Goal: Task Accomplishment & Management: Use online tool/utility

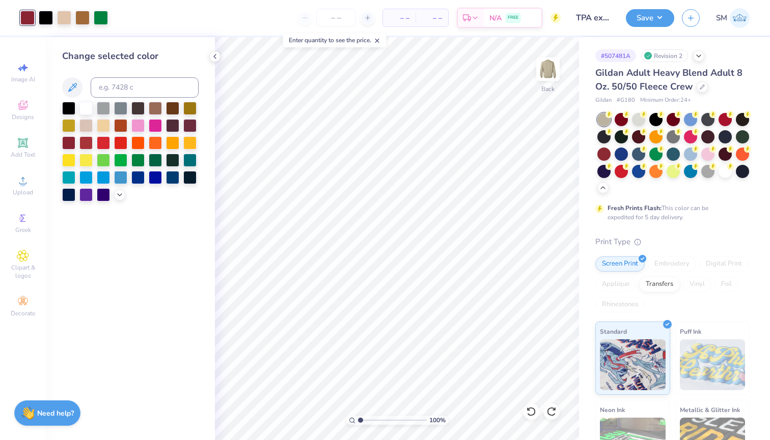
click at [698, 18] on button "button" at bounding box center [691, 18] width 18 height 18
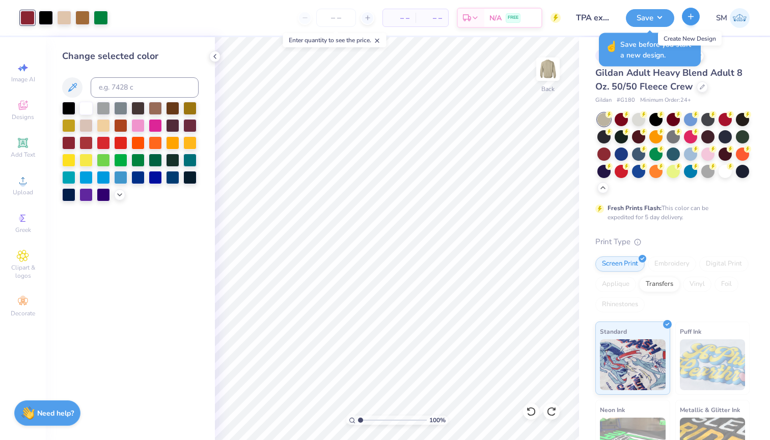
click at [688, 19] on icon "button" at bounding box center [690, 16] width 9 height 9
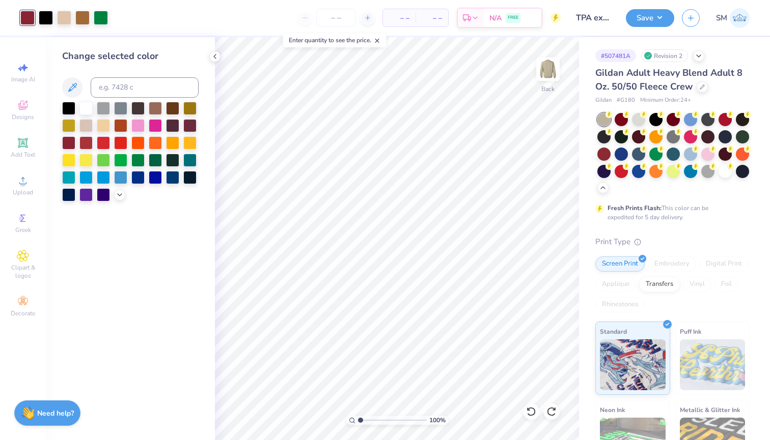
click at [685, 27] on div "SM" at bounding box center [716, 18] width 68 height 20
click at [685, 23] on button "button" at bounding box center [691, 17] width 18 height 18
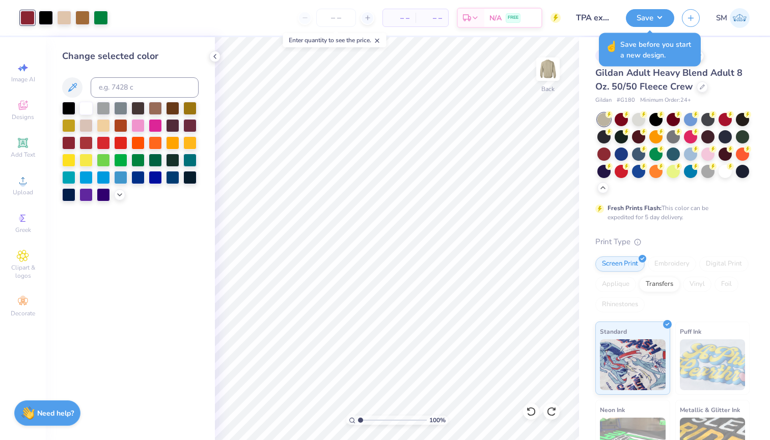
click at [732, 24] on img at bounding box center [740, 18] width 20 height 20
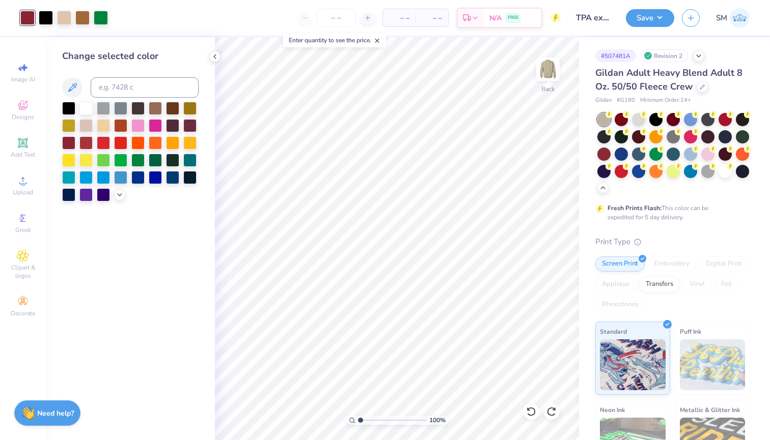
click at [734, 20] on img at bounding box center [740, 18] width 20 height 20
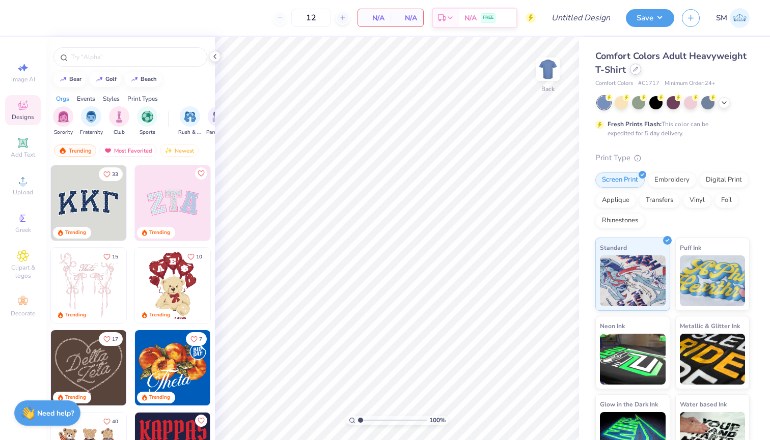
click at [631, 71] on div at bounding box center [635, 69] width 11 height 11
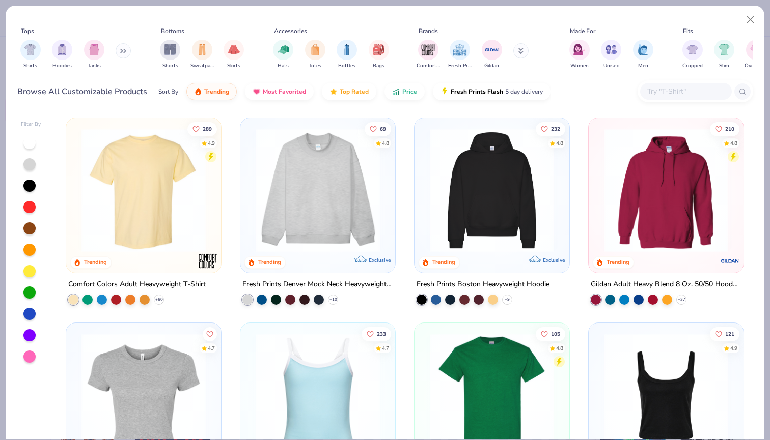
click at [699, 90] on input "text" at bounding box center [685, 92] width 78 height 12
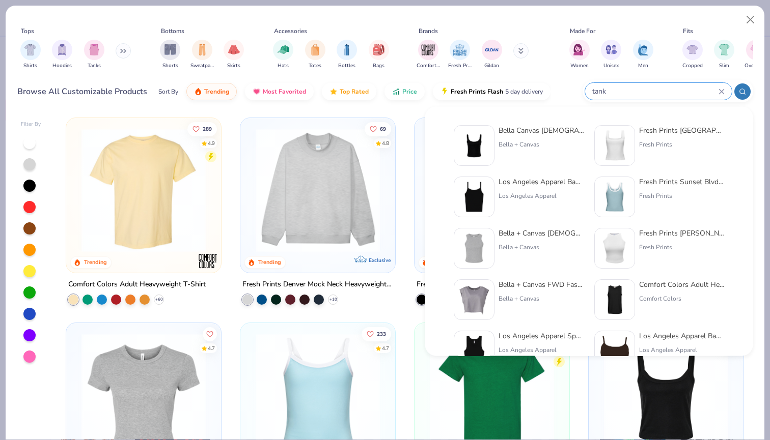
type input "tank"
click at [556, 193] on div "Los Angeles Apparel" at bounding box center [542, 195] width 86 height 9
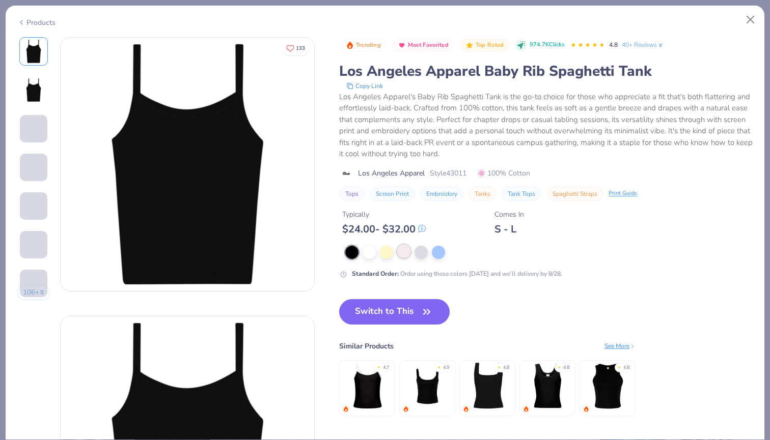
click at [405, 252] on div at bounding box center [403, 251] width 13 height 13
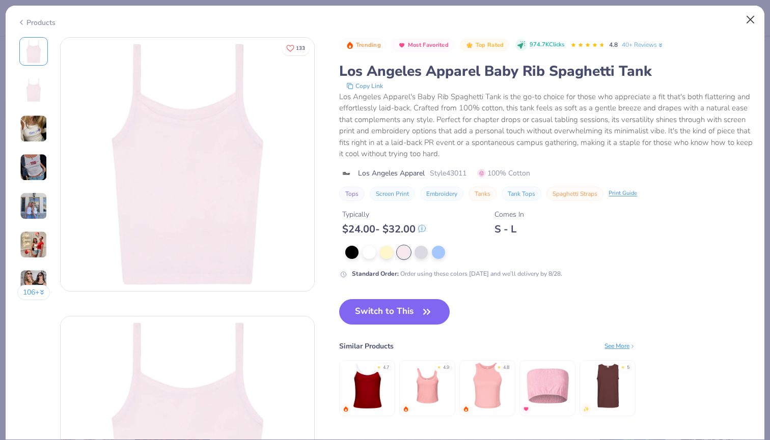
click at [752, 20] on button "Close" at bounding box center [750, 19] width 19 height 19
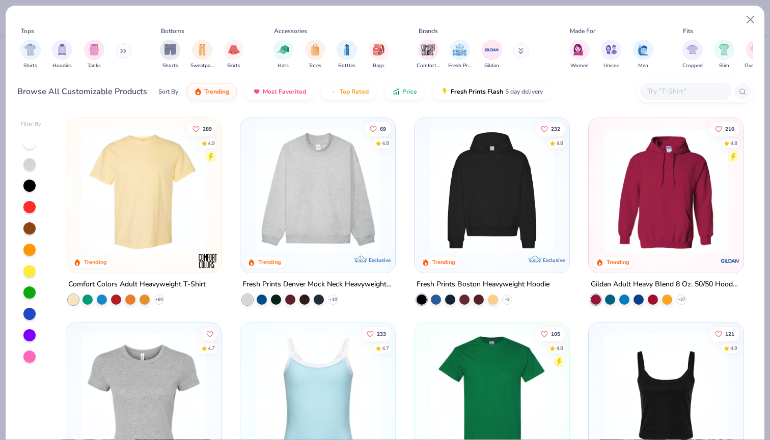
click at [664, 97] on input "text" at bounding box center [685, 92] width 78 height 12
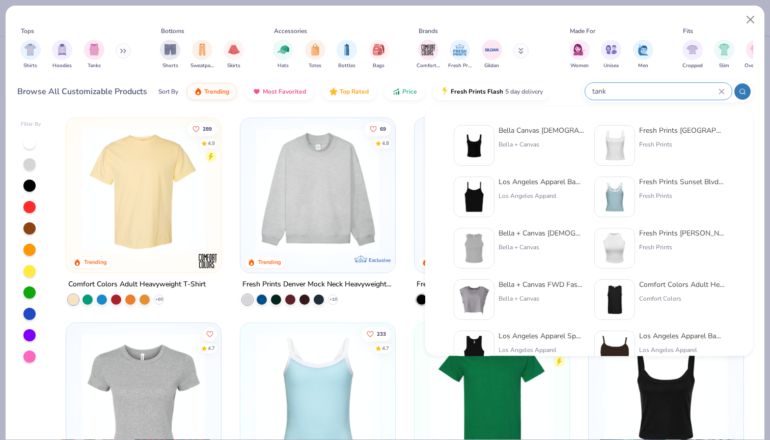
type input "tank"
click at [528, 185] on div "Los Angeles Apparel Baby Rib Spaghetti Tank" at bounding box center [542, 182] width 86 height 11
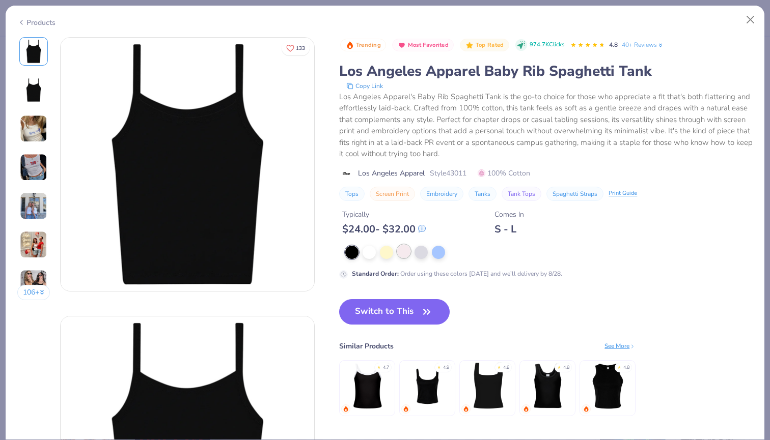
click at [408, 247] on div at bounding box center [403, 251] width 13 height 13
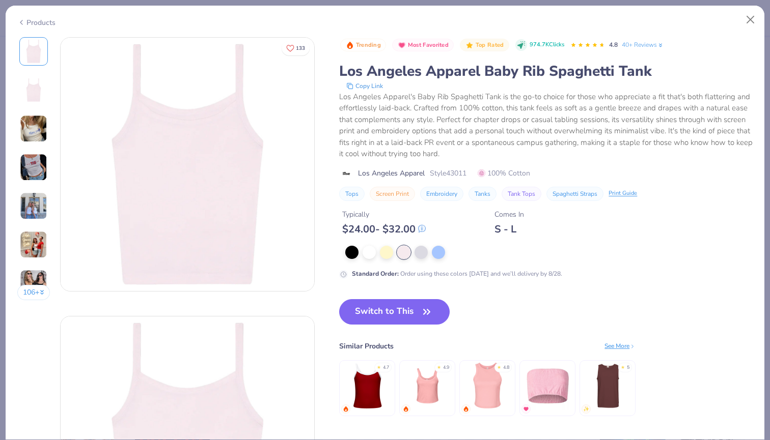
click at [397, 298] on div "Trending Most Favorited Top Rated 974.7K Clicks 4.8 40+ Reviews Los Angeles App…" at bounding box center [545, 237] width 413 height 400
click at [398, 310] on button "Switch to This" at bounding box center [394, 311] width 110 height 25
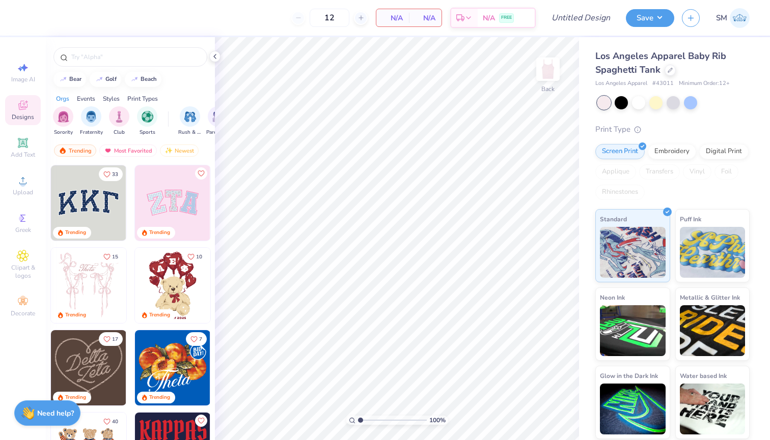
click at [664, 84] on span "# 43011" at bounding box center [662, 83] width 21 height 9
click at [25, 183] on icon at bounding box center [23, 181] width 12 height 12
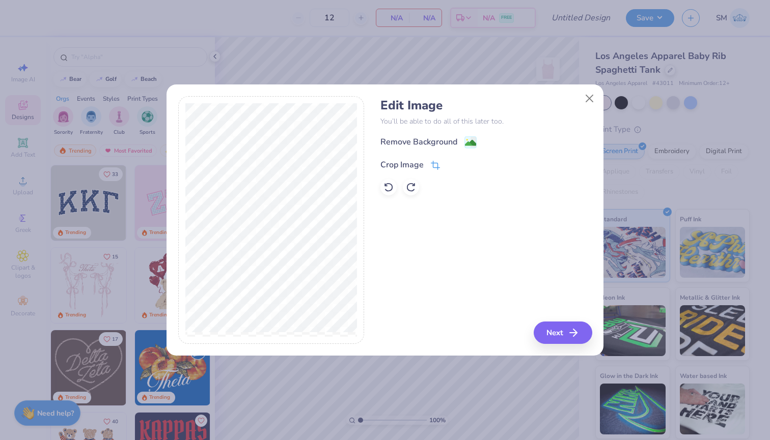
click at [434, 162] on icon at bounding box center [435, 165] width 9 height 9
click at [450, 164] on icon at bounding box center [453, 164] width 6 height 6
click at [469, 139] on image at bounding box center [470, 144] width 11 height 11
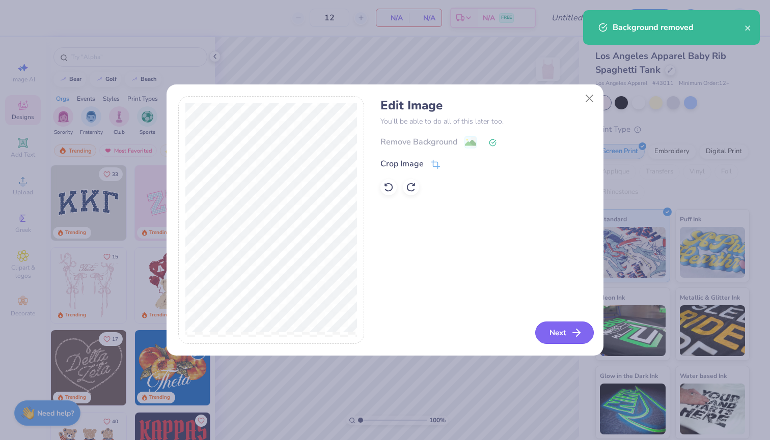
click at [555, 334] on button "Next" at bounding box center [564, 333] width 59 height 22
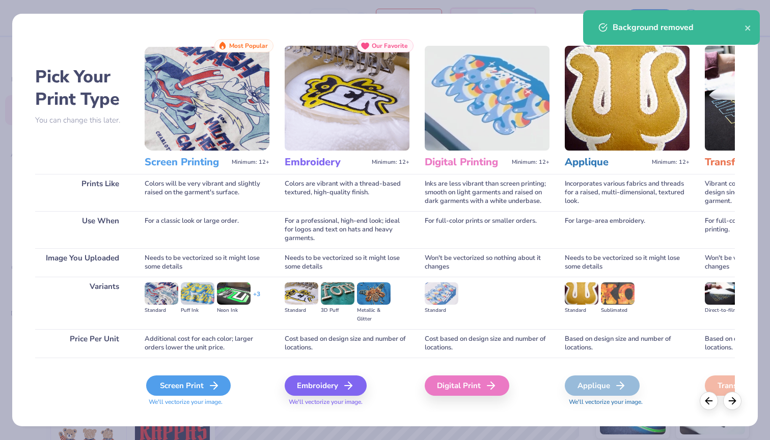
click at [196, 387] on div "Screen Print" at bounding box center [188, 386] width 85 height 20
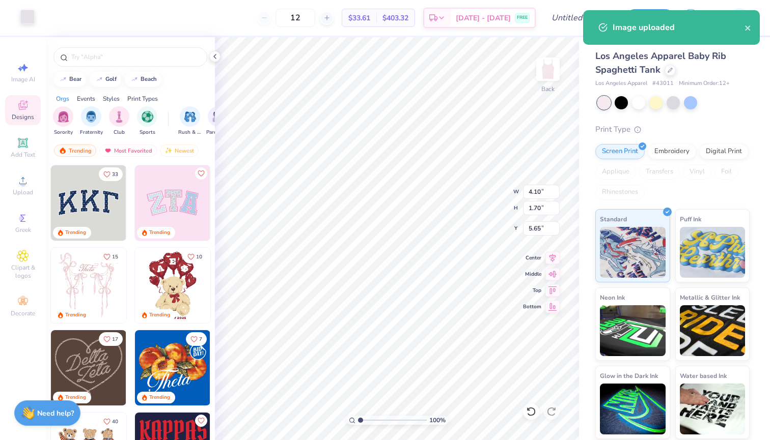
click at [25, 22] on div at bounding box center [27, 17] width 14 height 14
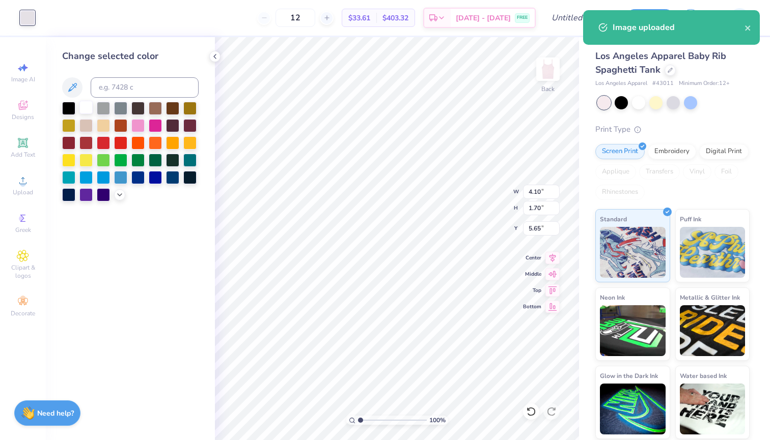
click at [79, 111] on div at bounding box center [85, 107] width 13 height 13
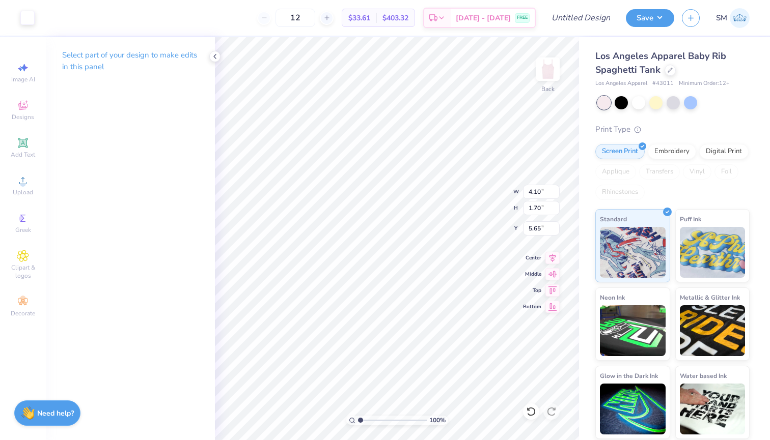
type input "5.45"
type input "2.26"
type input "1.37"
type input "1.66"
click at [656, 15] on button "Save" at bounding box center [650, 17] width 48 height 18
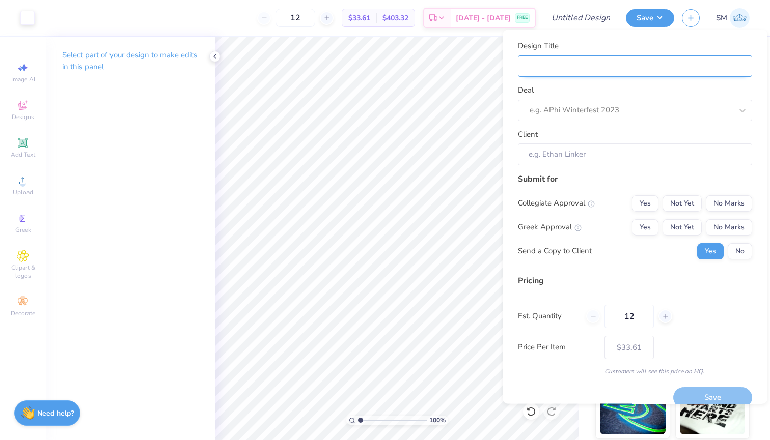
click at [668, 68] on input "Design Title" at bounding box center [635, 66] width 234 height 22
type input "T"
type input "TP"
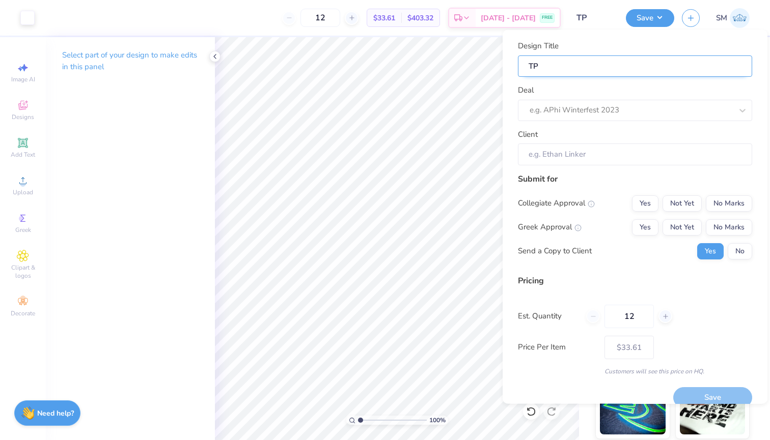
type input "TPA"
type input "TPA t"
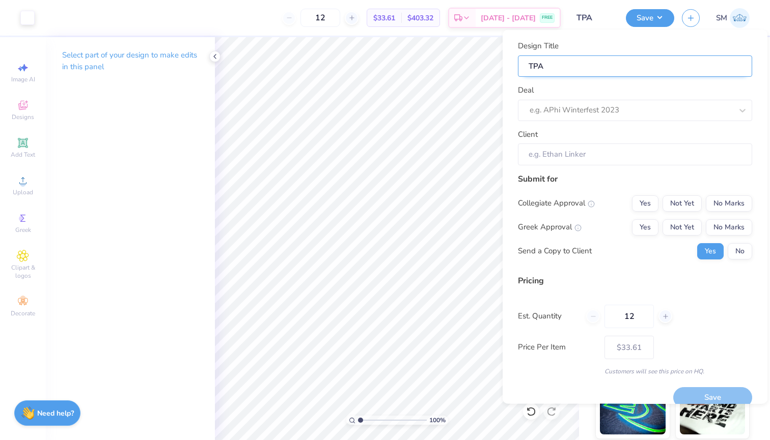
type input "TPA t"
type input "TPA ta"
type input "TPA tan"
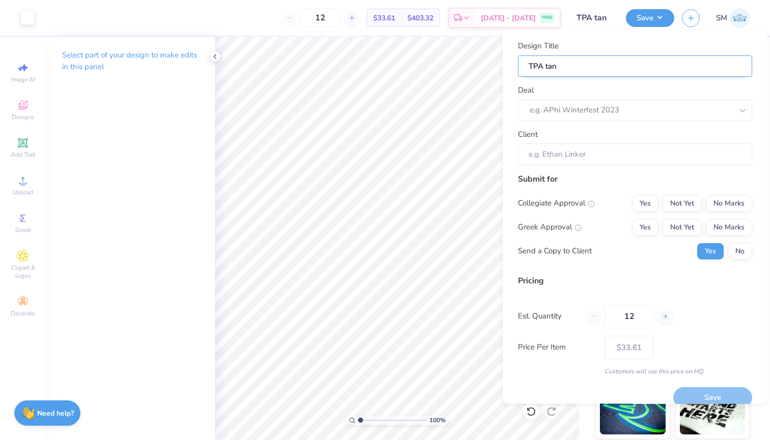
type input "TPA tank"
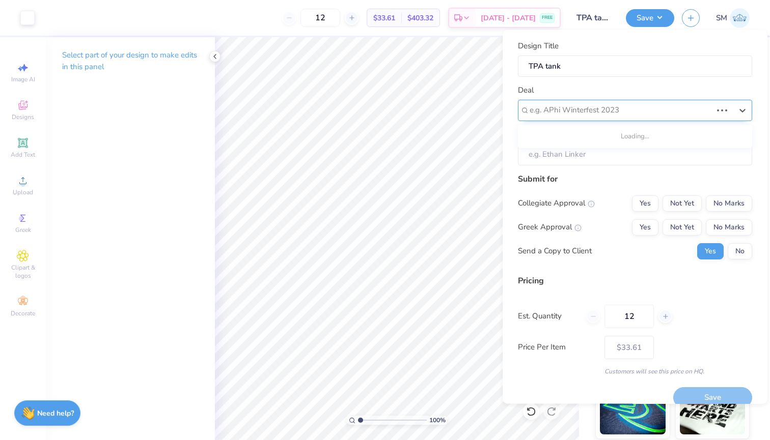
click at [684, 106] on div at bounding box center [621, 110] width 182 height 14
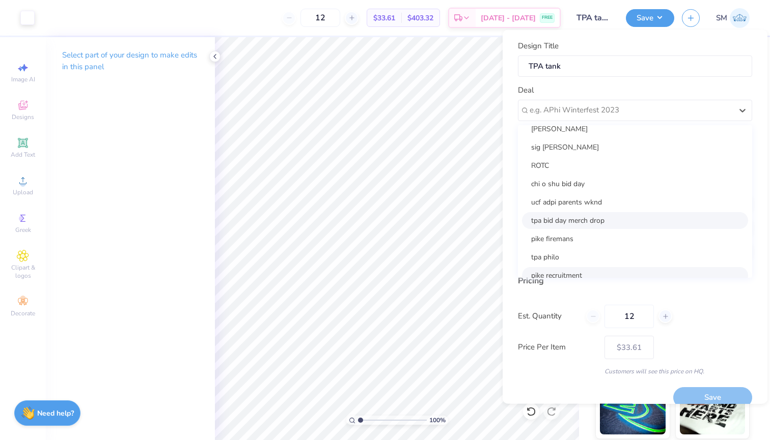
scroll to position [8, 0]
click at [599, 260] on div "tpa philo" at bounding box center [635, 257] width 226 height 17
type input "Hanna Melichar"
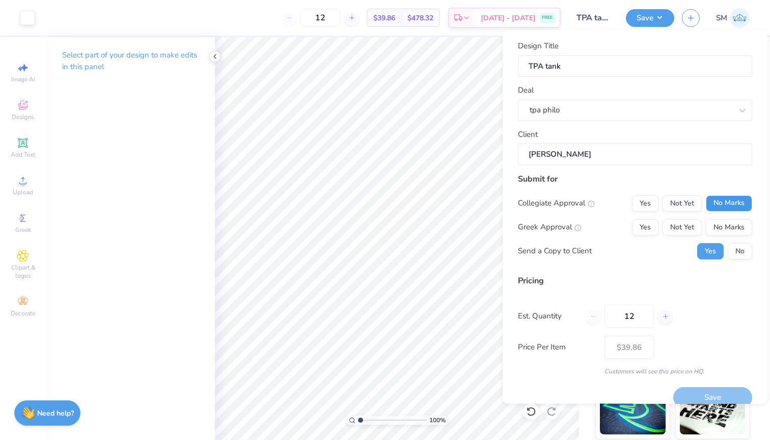
click at [735, 199] on button "No Marks" at bounding box center [729, 203] width 46 height 16
click at [648, 222] on button "Yes" at bounding box center [645, 227] width 26 height 16
click at [752, 250] on button "No" at bounding box center [740, 251] width 24 height 16
click at [673, 284] on div "Pricing" at bounding box center [635, 280] width 234 height 12
click at [694, 391] on button "Save" at bounding box center [712, 397] width 79 height 21
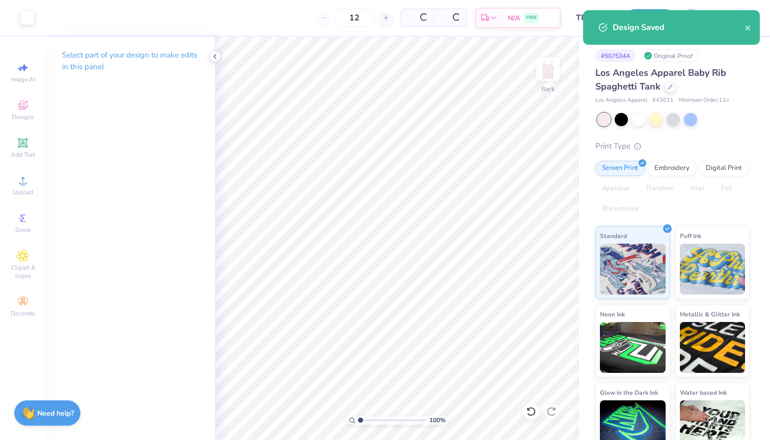
type input "$39.86"
click at [670, 86] on icon at bounding box center [670, 86] width 5 height 5
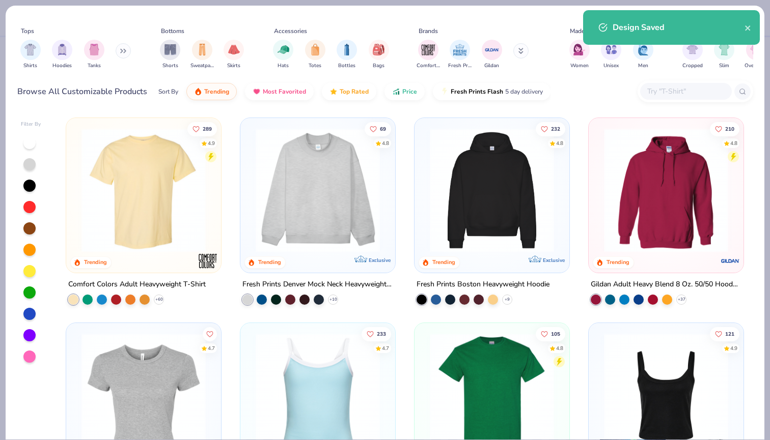
click at [665, 97] on div at bounding box center [686, 91] width 92 height 17
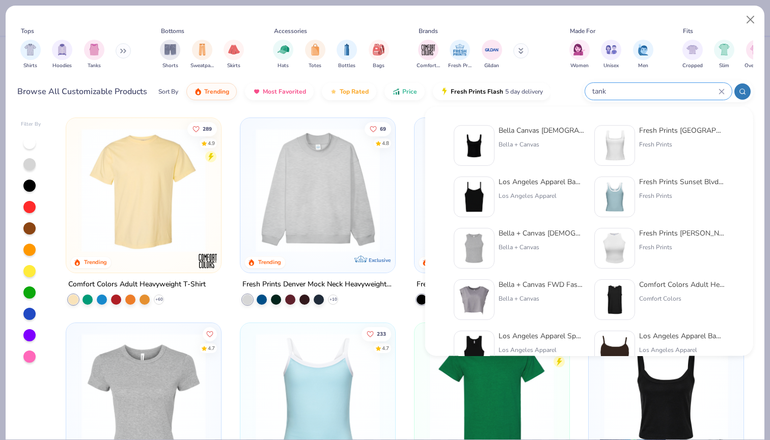
type input "tank"
click at [529, 119] on div "Bella Canvas Ladies' Micro Ribbed Scoop Tank Bella + Canvas Fresh Prints Sydney…" at bounding box center [589, 232] width 328 height 250
click at [530, 134] on div "Bella Canvas Ladies' Micro Ribbed Scoop Tank" at bounding box center [542, 130] width 86 height 11
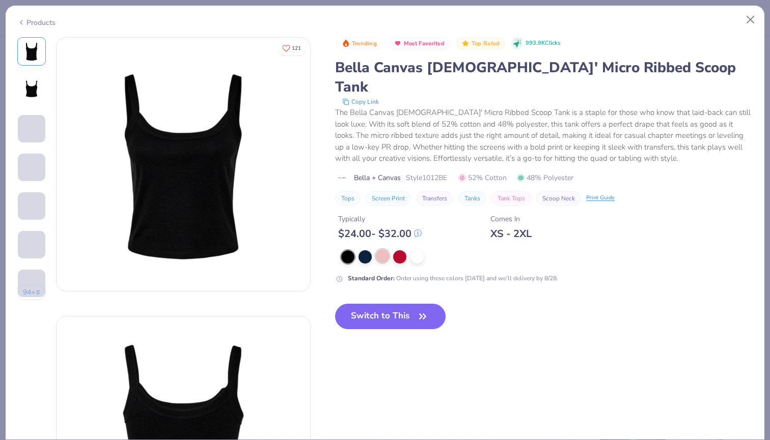
click at [384, 250] on div at bounding box center [382, 256] width 13 height 13
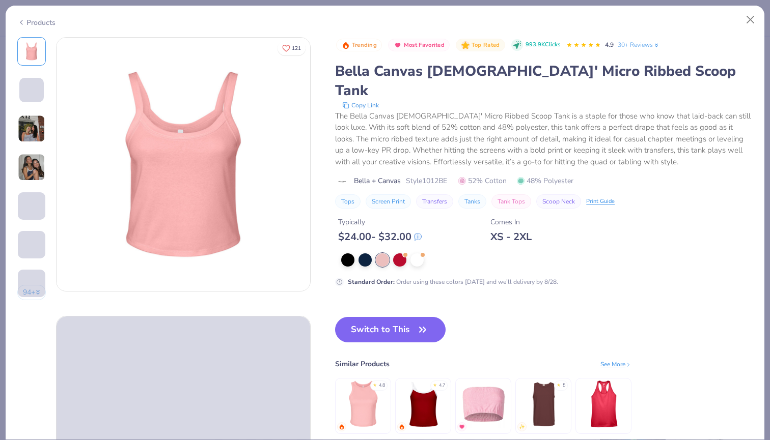
click at [26, 128] on img at bounding box center [31, 128] width 27 height 27
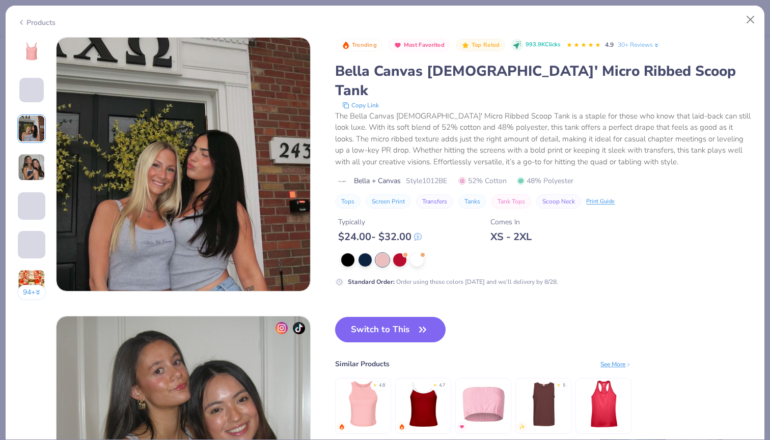
click at [36, 165] on img at bounding box center [31, 167] width 27 height 27
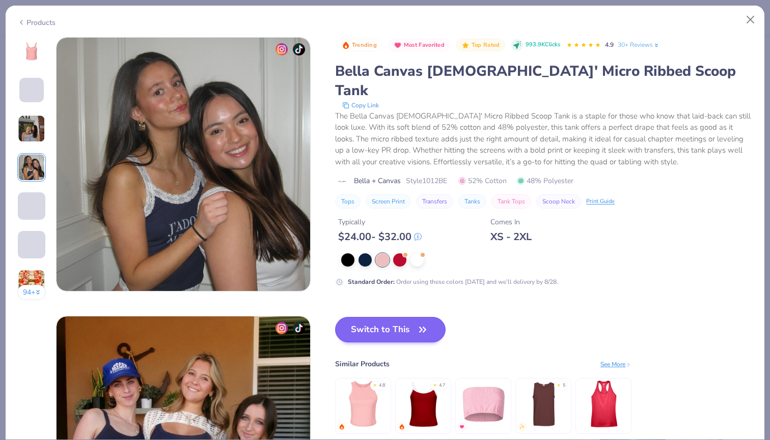
click at [395, 322] on button "Switch to This" at bounding box center [390, 329] width 110 height 25
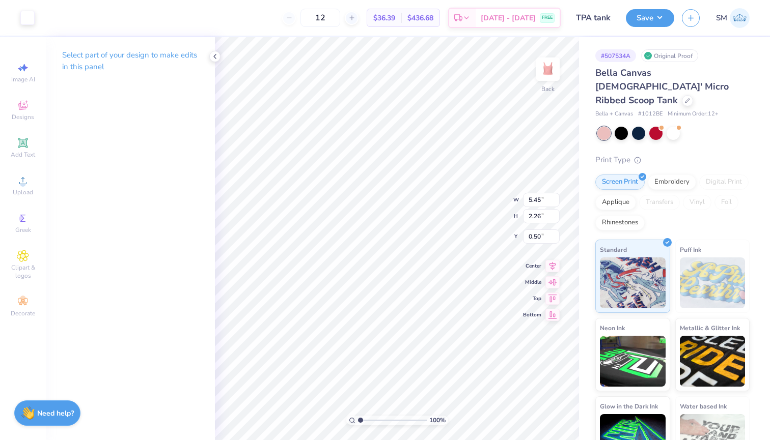
type input "1.03"
type input "4.50"
type input "1.87"
type input "1.07"
click at [649, 25] on button "Save" at bounding box center [650, 17] width 48 height 18
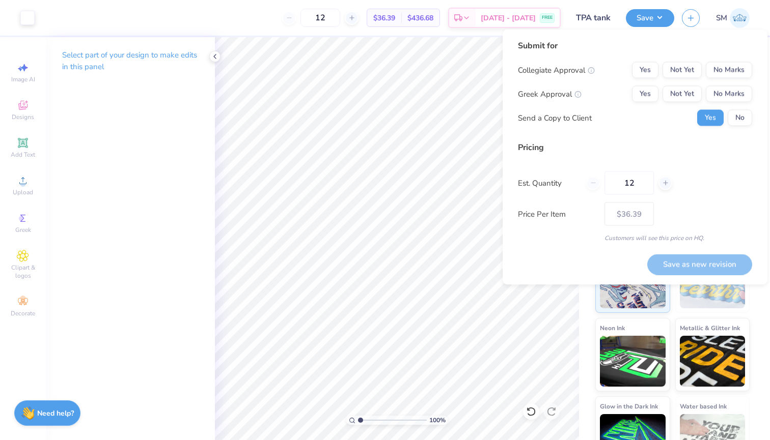
click at [730, 60] on div "Submit for Collegiate Approval Yes Not Yet No Marks Greek Approval Yes Not Yet …" at bounding box center [635, 87] width 234 height 94
click at [730, 69] on button "No Marks" at bounding box center [729, 70] width 46 height 16
click at [653, 91] on button "Yes" at bounding box center [645, 94] width 26 height 16
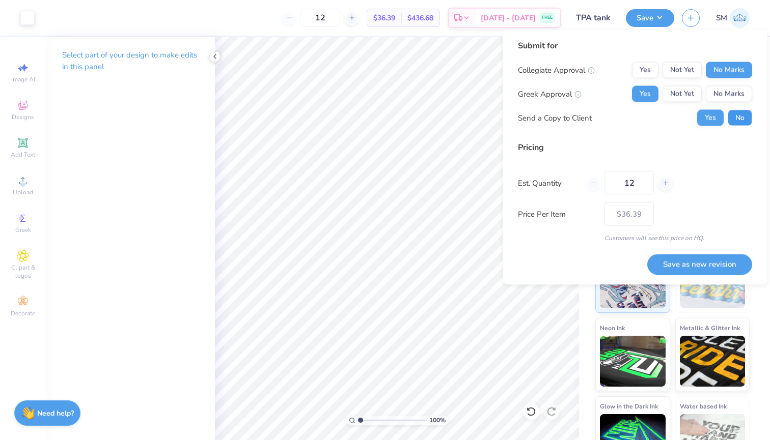
click at [737, 118] on button "No" at bounding box center [740, 118] width 24 height 16
click at [705, 256] on button "Save as new revision" at bounding box center [699, 264] width 105 height 21
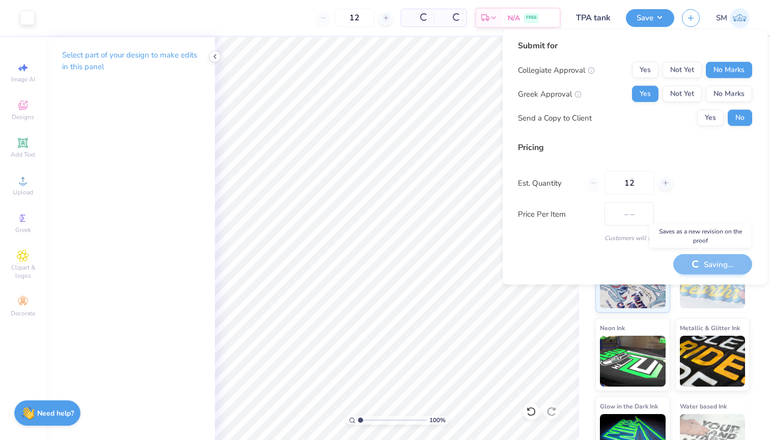
type input "$36.39"
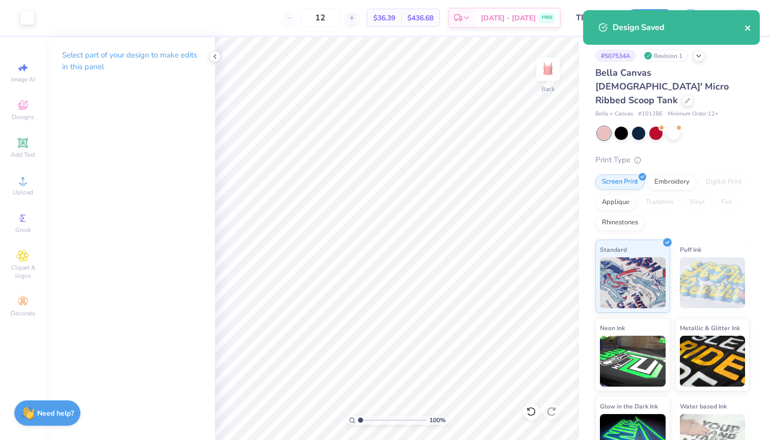
click at [748, 29] on icon "close" at bounding box center [747, 28] width 7 height 8
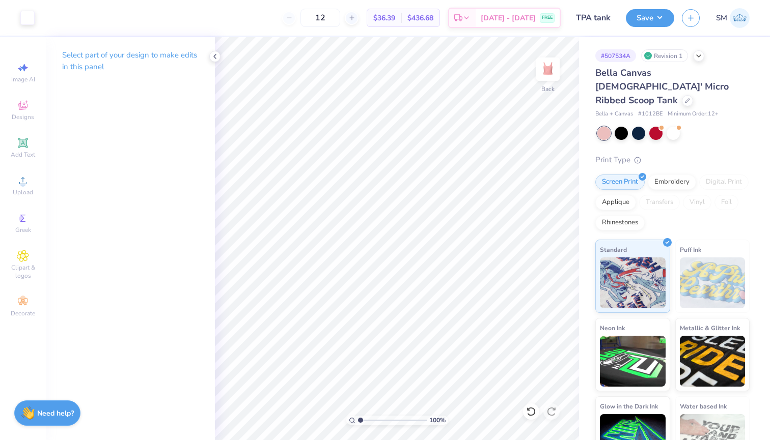
click at [695, 12] on div "Design Saved" at bounding box center [671, 10] width 181 height 4
click at [686, 17] on icon "button" at bounding box center [690, 16] width 9 height 9
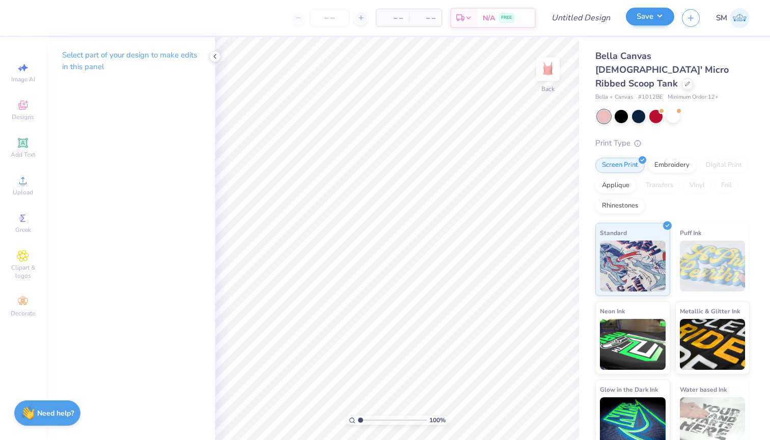
click at [656, 17] on button "Save" at bounding box center [650, 17] width 48 height 18
type input "0"
click at [654, 62] on span "Bella Canvas Ladies' Micro Ribbed Scoop Tank" at bounding box center [661, 70] width 133 height 40
click at [682, 77] on div at bounding box center [687, 82] width 11 height 11
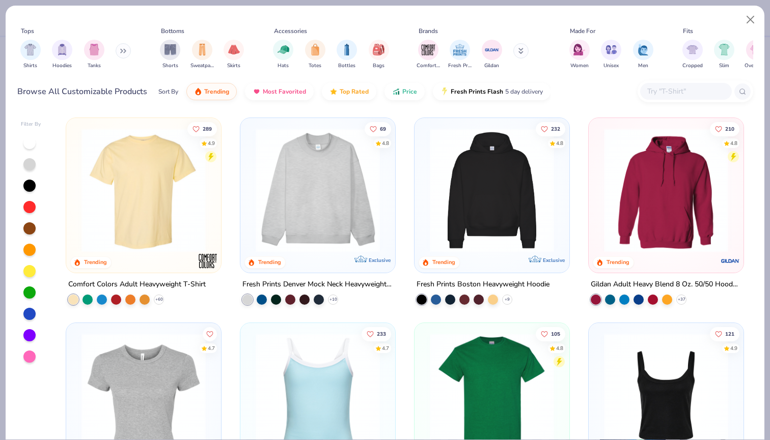
click at [665, 97] on input "text" at bounding box center [685, 92] width 78 height 12
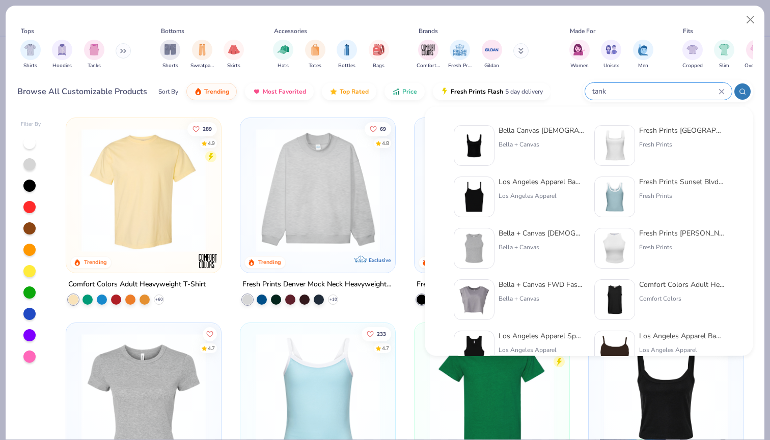
type input "tank"
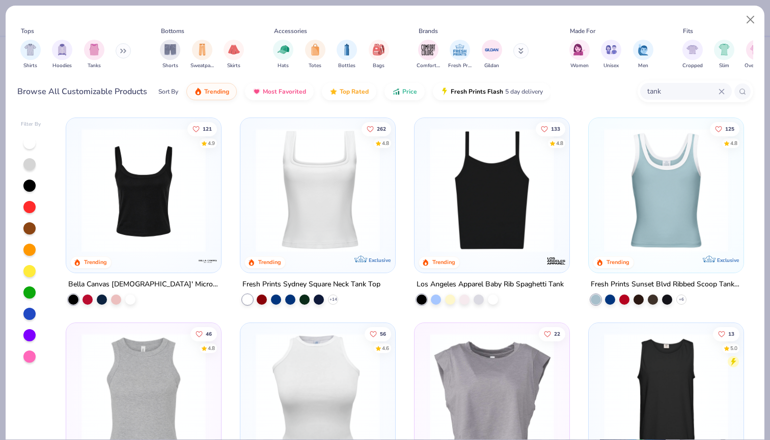
scroll to position [14, 0]
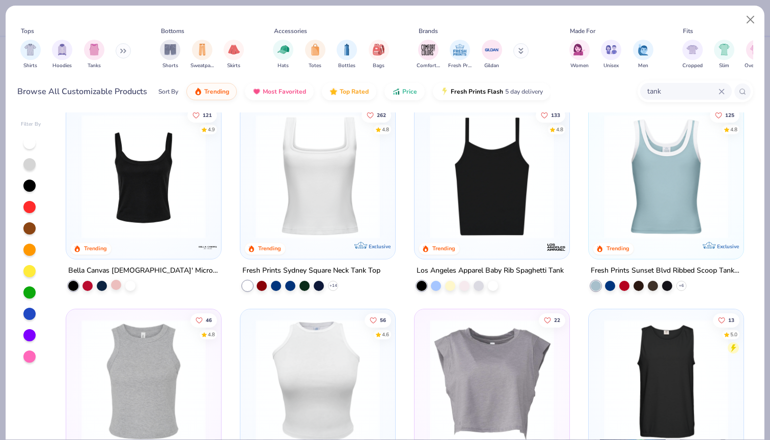
click at [115, 283] on div at bounding box center [116, 285] width 10 height 10
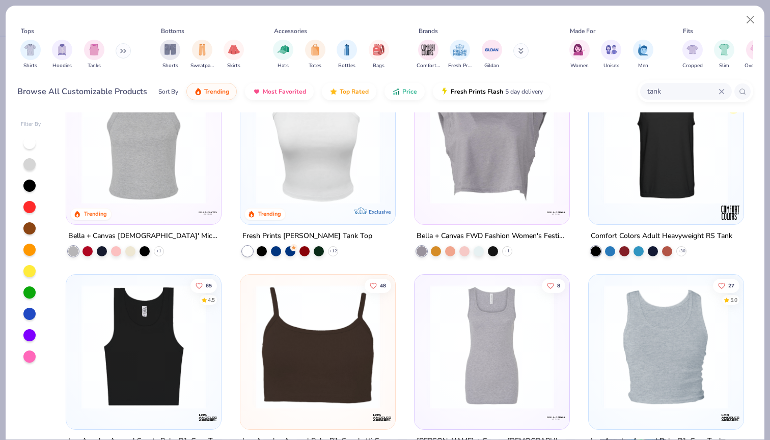
scroll to position [254, 0]
click at [287, 249] on div at bounding box center [290, 250] width 10 height 10
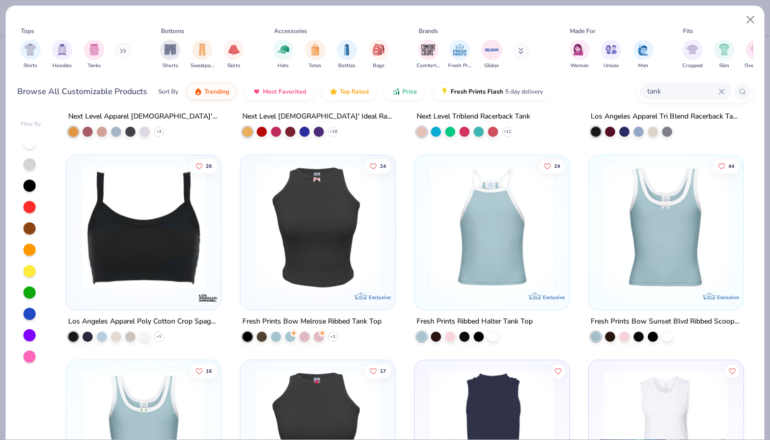
scroll to position [1810, 0]
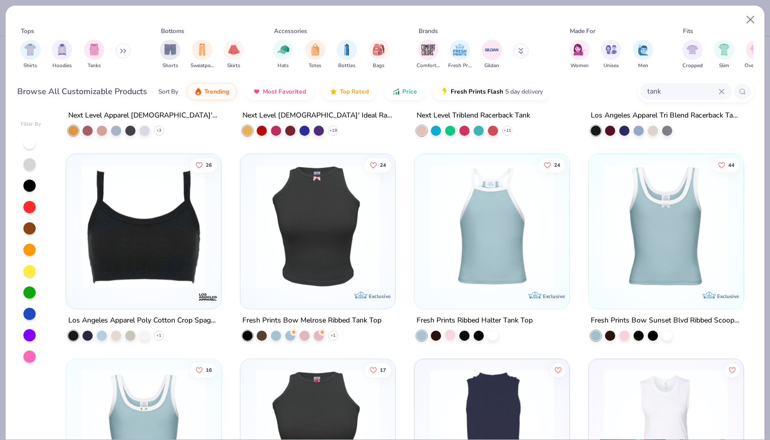
click at [450, 335] on div at bounding box center [450, 334] width 10 height 10
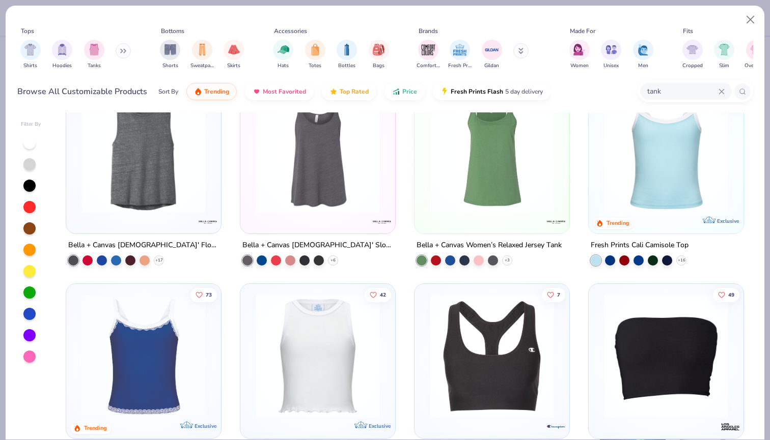
scroll to position [2268, 0]
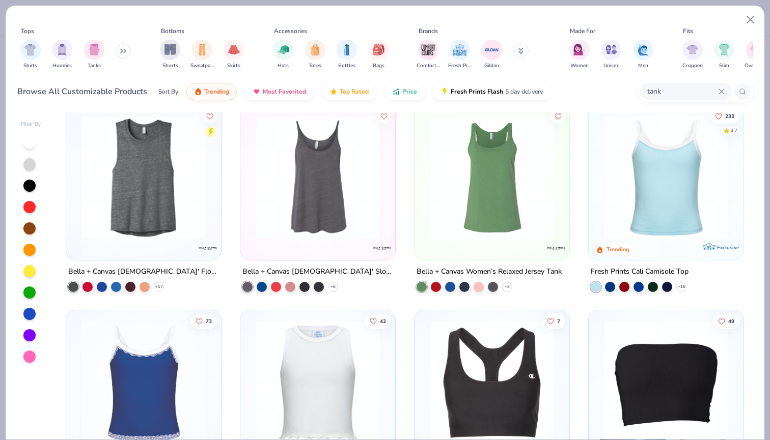
click at [656, 229] on img at bounding box center [666, 178] width 134 height 124
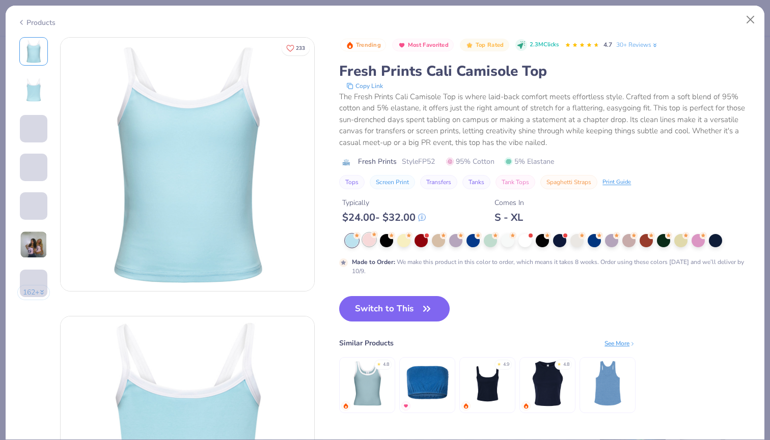
click at [361, 234] on circle at bounding box center [356, 235] width 7 height 7
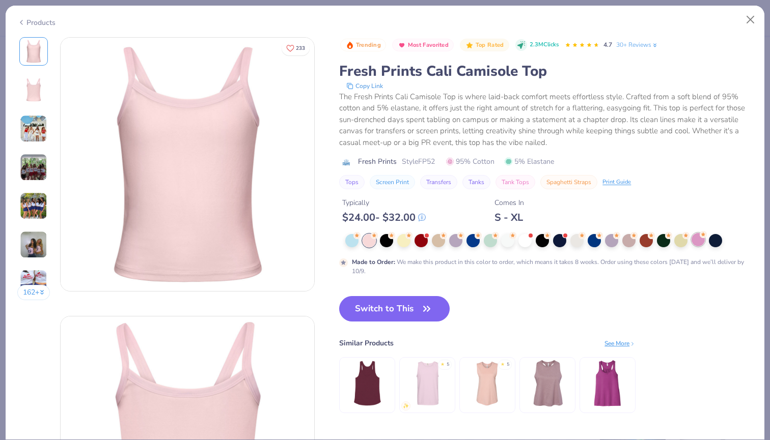
click at [698, 242] on div at bounding box center [697, 239] width 13 height 13
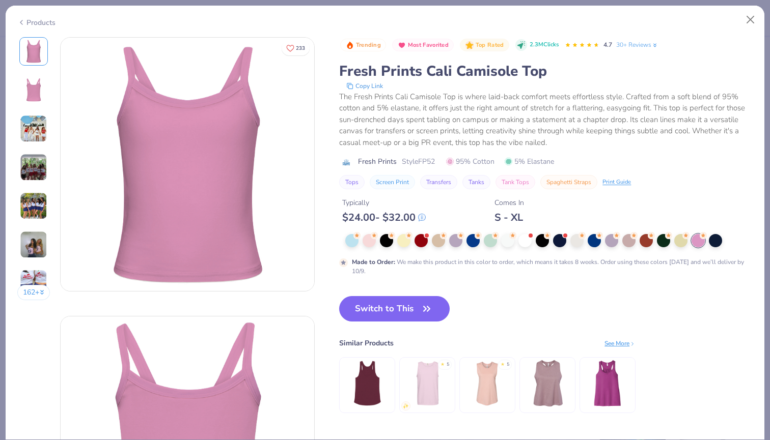
click at [395, 296] on div "Trending Most Favorited Top Rated 2.3M Clicks 4.7 30+ Reviews Fresh Prints Cali…" at bounding box center [545, 235] width 413 height 397
click at [398, 306] on button "Switch to This" at bounding box center [394, 308] width 110 height 25
type input "50"
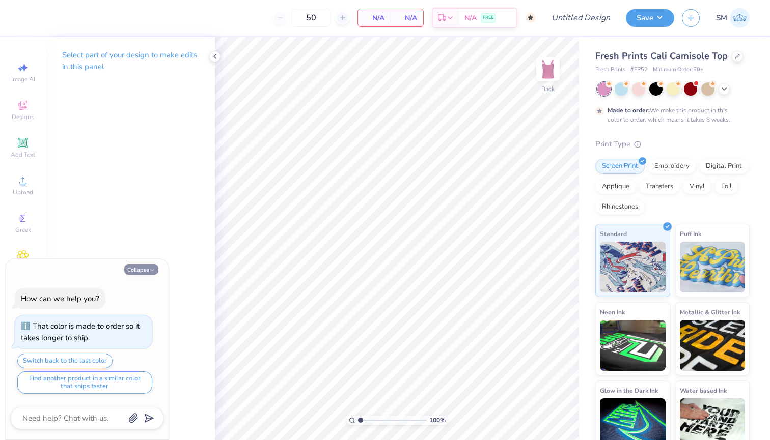
click at [140, 269] on button "Collapse" at bounding box center [141, 269] width 34 height 11
type textarea "x"
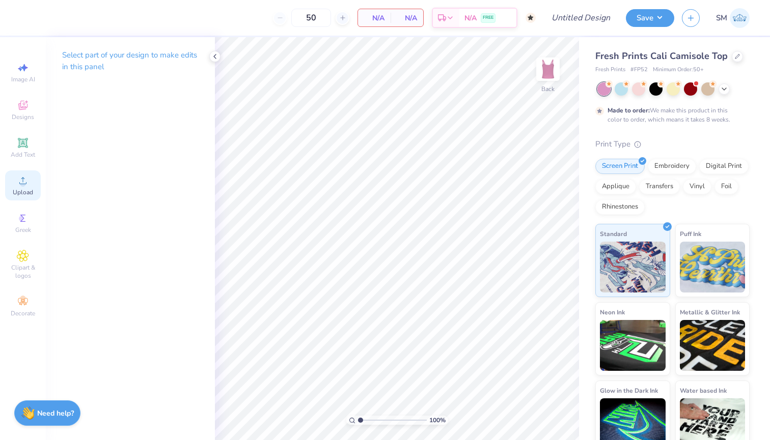
click at [33, 184] on div "Upload" at bounding box center [23, 186] width 36 height 30
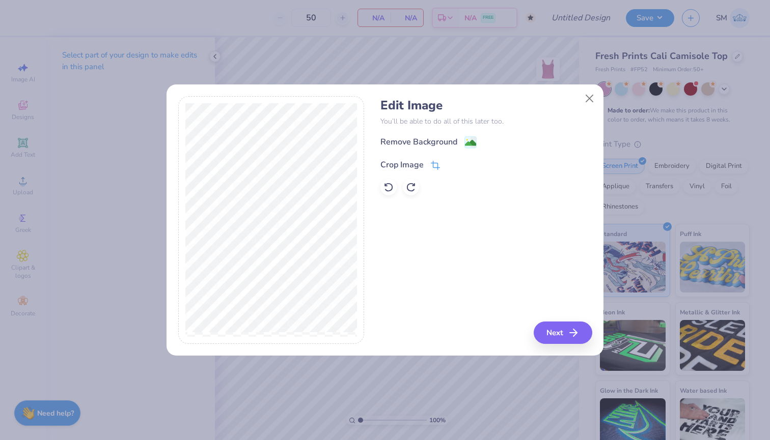
click at [433, 162] on icon at bounding box center [436, 164] width 7 height 7
click at [449, 164] on button at bounding box center [452, 163] width 11 height 11
click at [475, 146] on image at bounding box center [470, 144] width 11 height 11
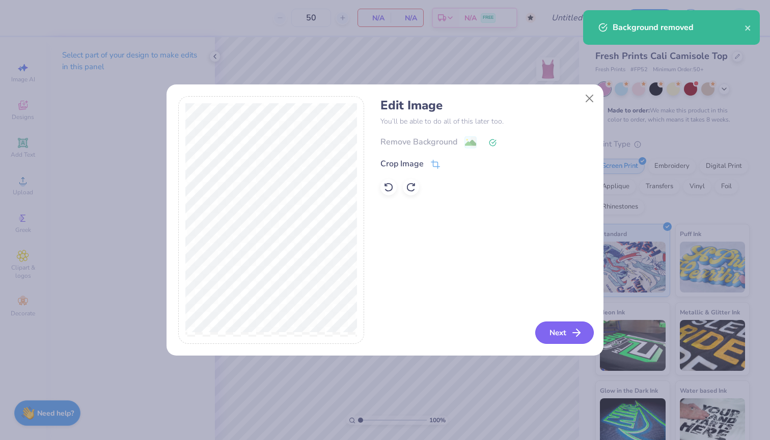
click at [573, 340] on button "Next" at bounding box center [564, 333] width 59 height 22
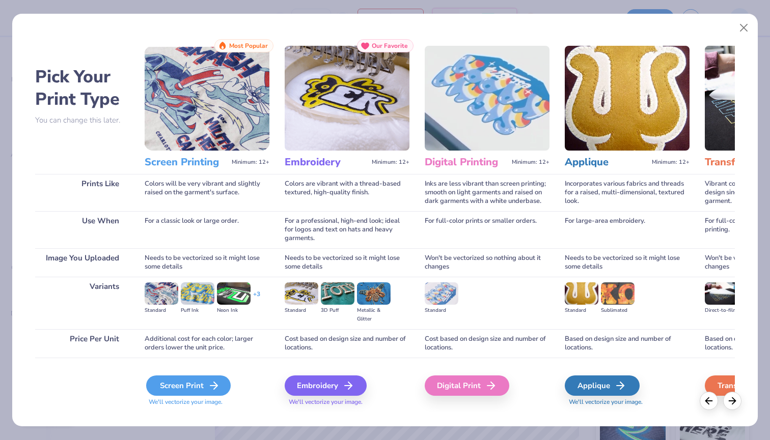
click at [186, 390] on div "Screen Print" at bounding box center [188, 386] width 85 height 20
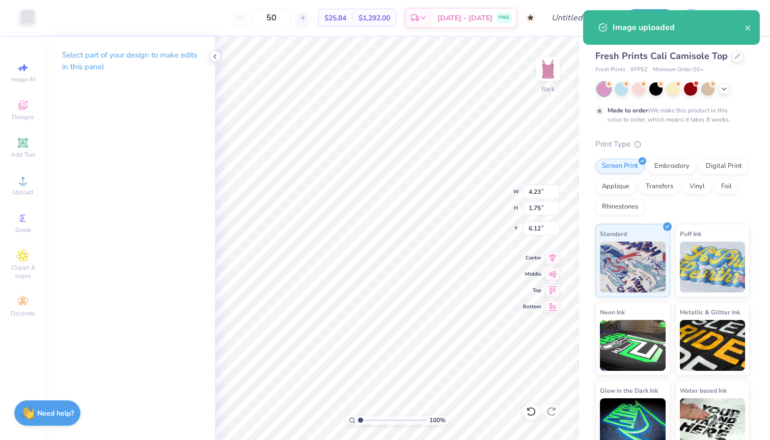
click at [21, 13] on div at bounding box center [27, 17] width 14 height 14
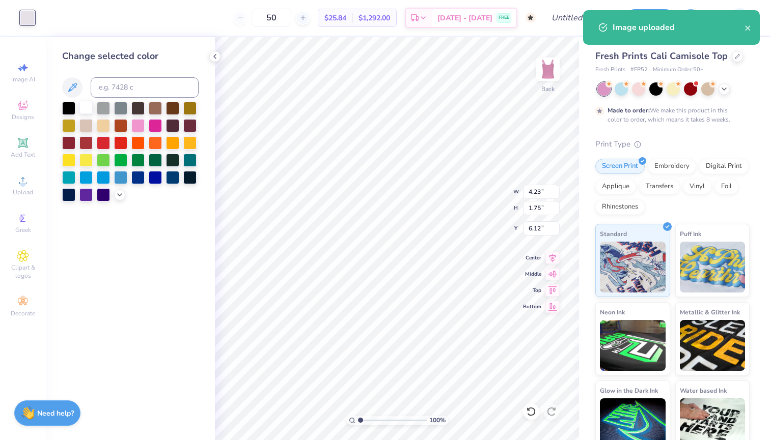
click at [81, 108] on div at bounding box center [85, 107] width 13 height 13
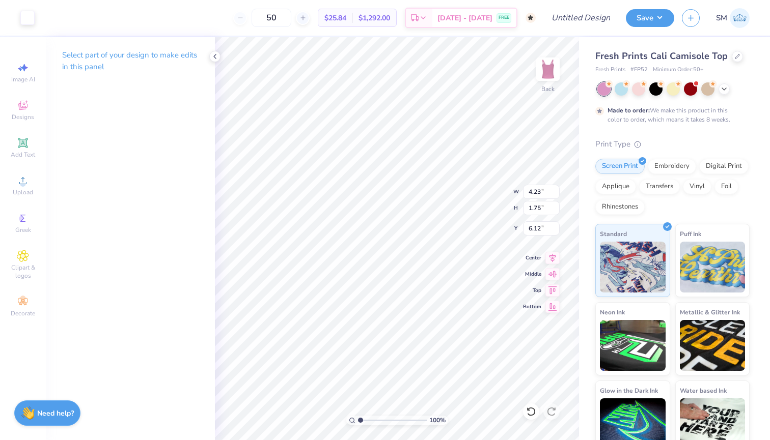
type input "5.17"
type input "2.14"
type input "1.49"
click at [662, 18] on button "Save" at bounding box center [650, 17] width 48 height 18
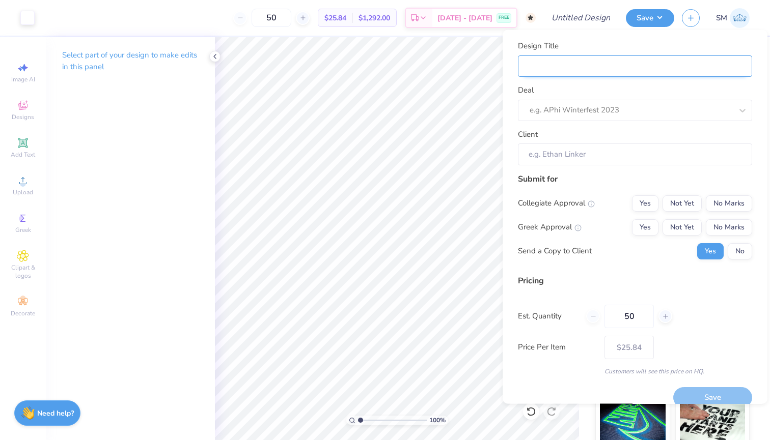
click at [657, 74] on input "Design Title" at bounding box center [635, 66] width 234 height 22
type input "t"
type input "tp"
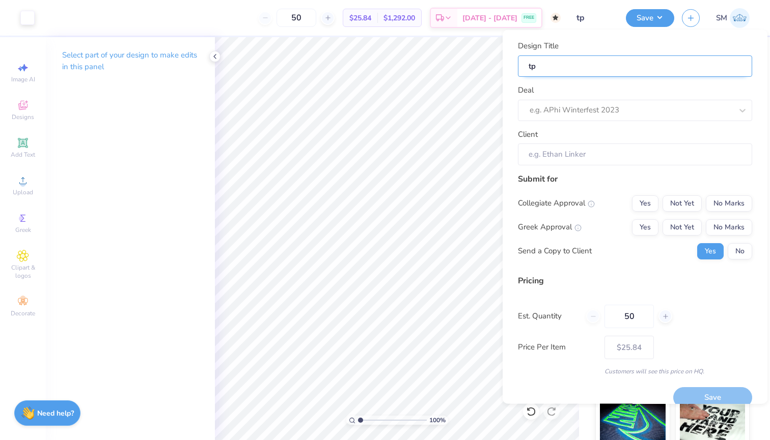
type input "tpa"
type input "tpa t"
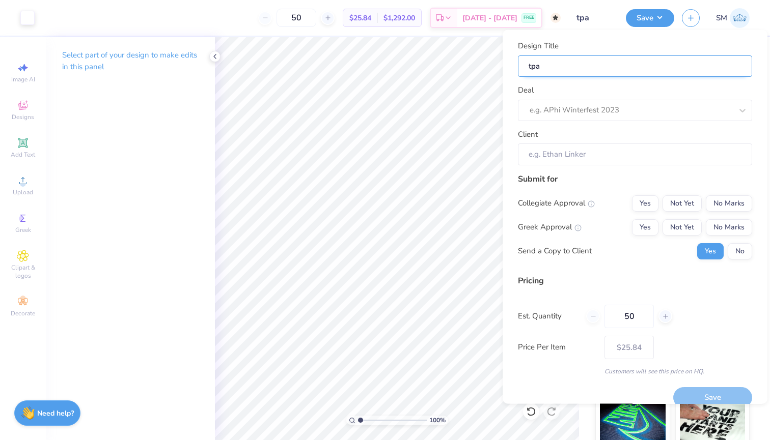
type input "tpa t"
type input "tpa ta"
type input "tpa tan"
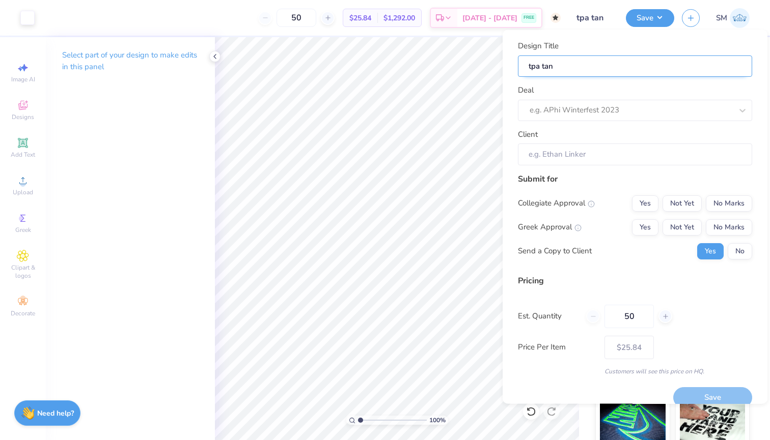
type input "tpa tank"
type input "tpa tank o"
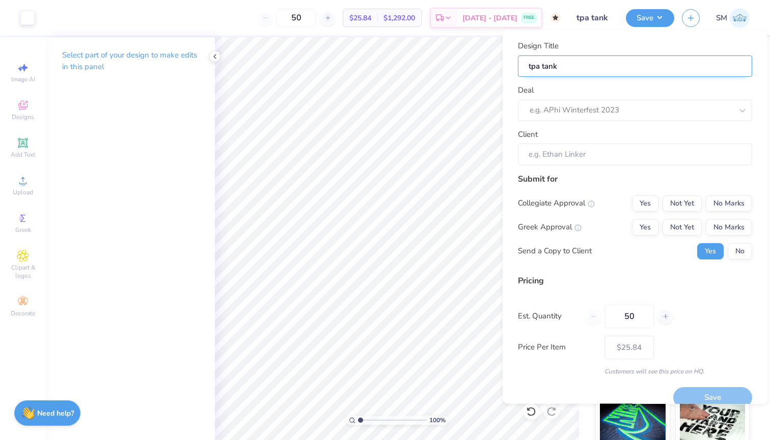
type input "tpa tank o"
type input "tpa tank os"
type input "tpa tank o"
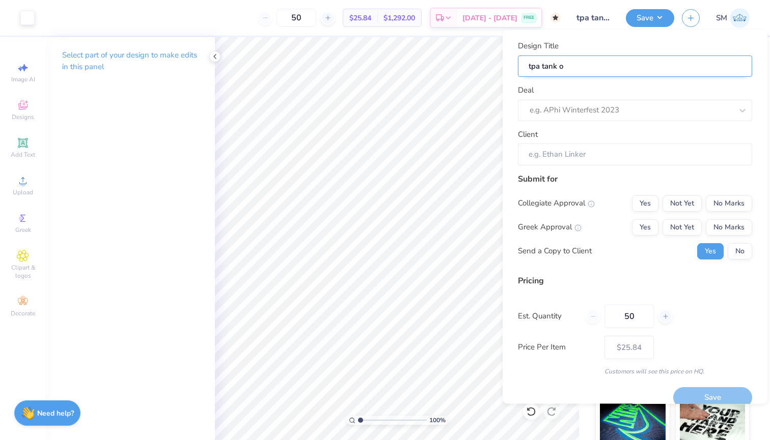
type input "tpa tank"
type input "tpa tank i"
type input "tpa tank id"
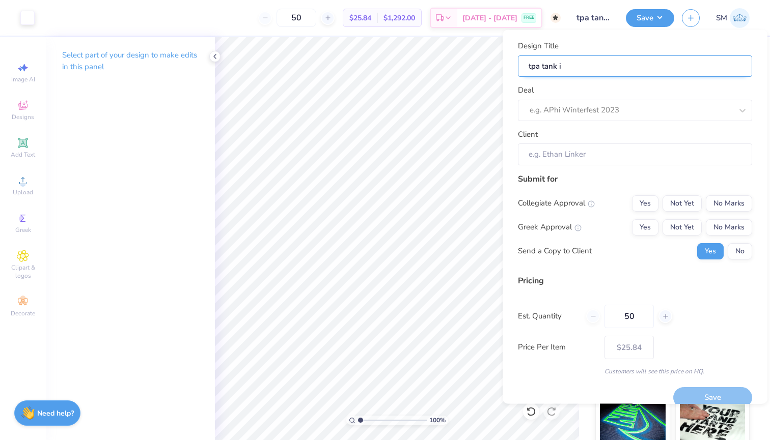
type input "tpa tank id"
type input "tpa tank idw"
type input "tpa tank idwa"
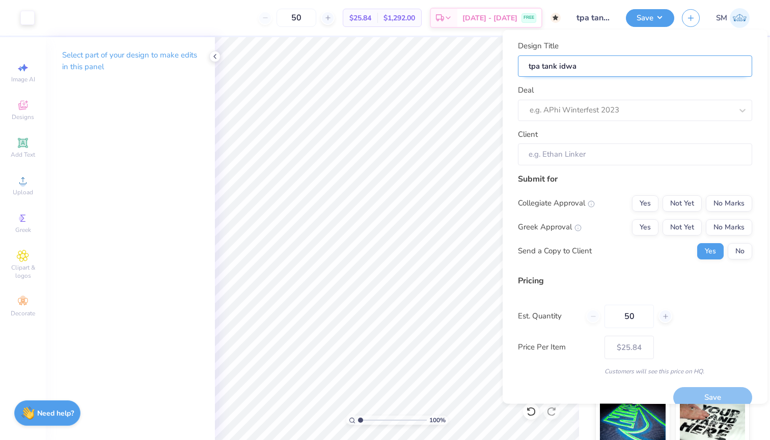
type input "tpa tank idw"
type input "tpa tank id"
type input "tpa tank ide"
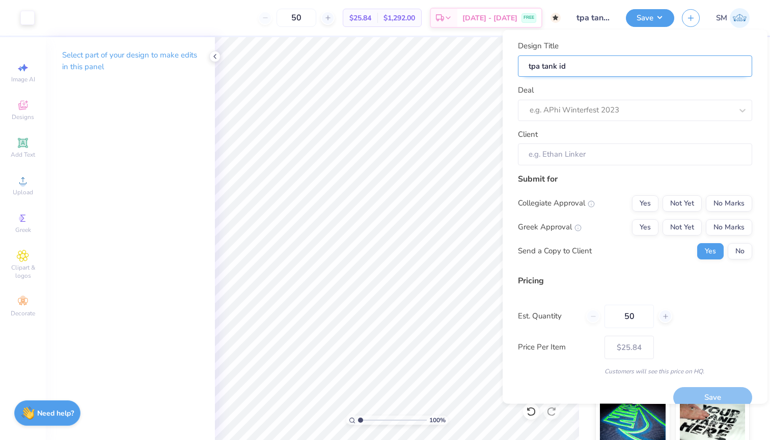
type input "tpa tank ide"
type input "tpa tank idea"
click at [553, 18] on icon at bounding box center [555, 18] width 6 height 6
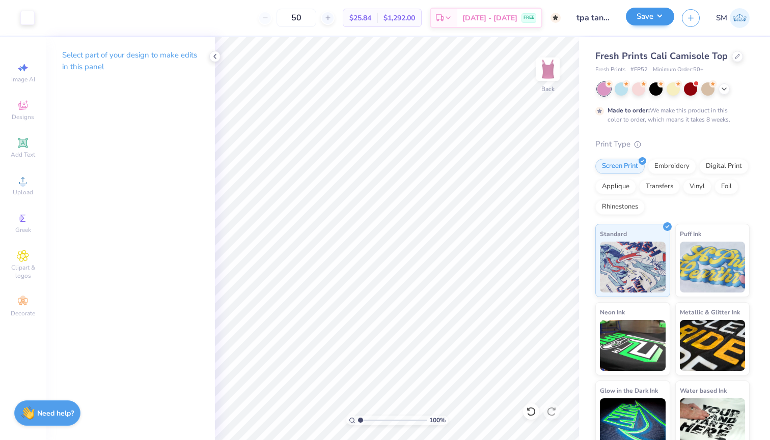
click at [647, 24] on button "Save" at bounding box center [650, 17] width 48 height 18
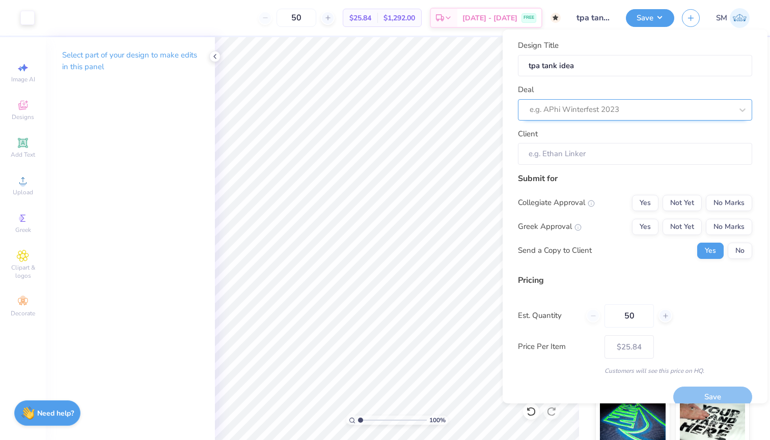
click at [639, 102] on div "e.g. APhi Winterfest 2023" at bounding box center [631, 110] width 205 height 16
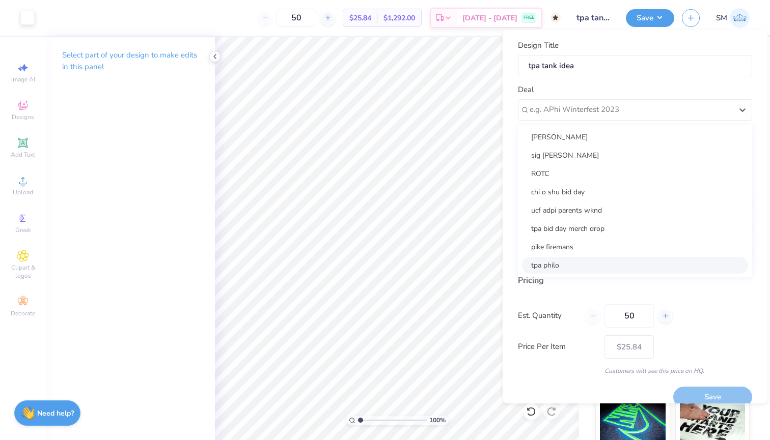
click at [610, 265] on div "tpa philo" at bounding box center [635, 265] width 226 height 17
type input "Hanna Melichar"
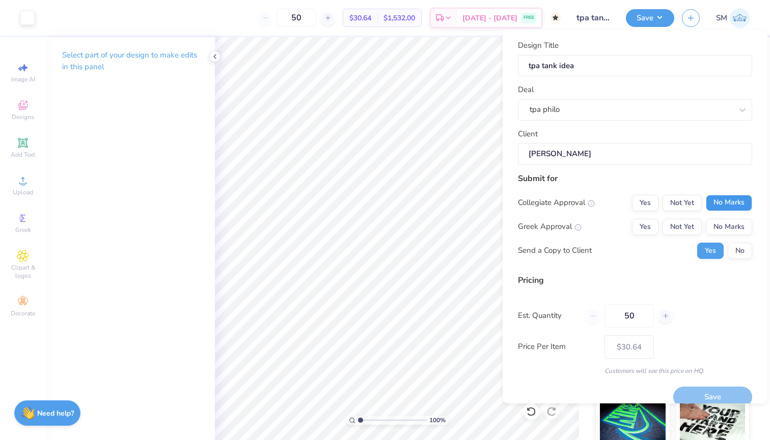
click at [729, 207] on button "No Marks" at bounding box center [729, 203] width 46 height 16
click at [654, 230] on button "Yes" at bounding box center [645, 227] width 26 height 16
click at [736, 254] on button "No" at bounding box center [740, 251] width 24 height 16
click at [717, 391] on button "Save" at bounding box center [712, 397] width 79 height 21
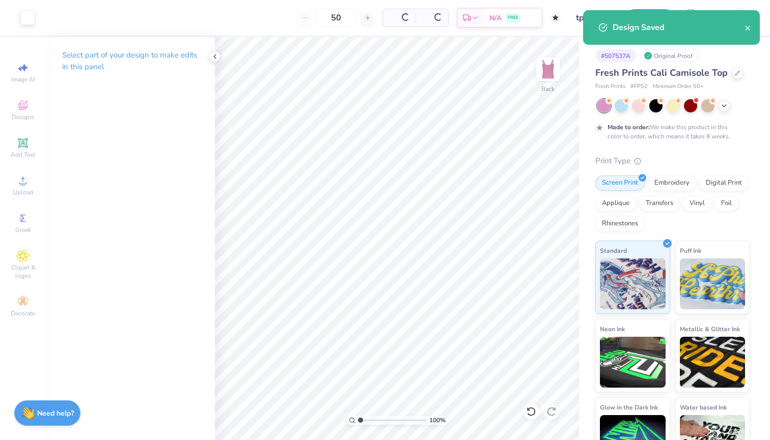
type input "$30.64"
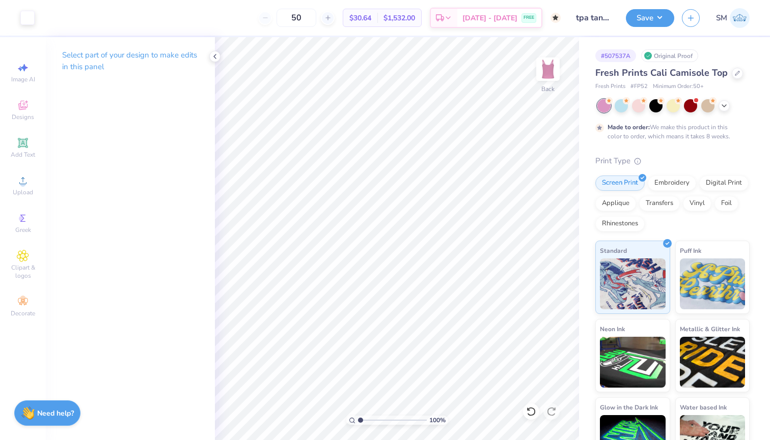
click at [744, 20] on img at bounding box center [740, 18] width 20 height 20
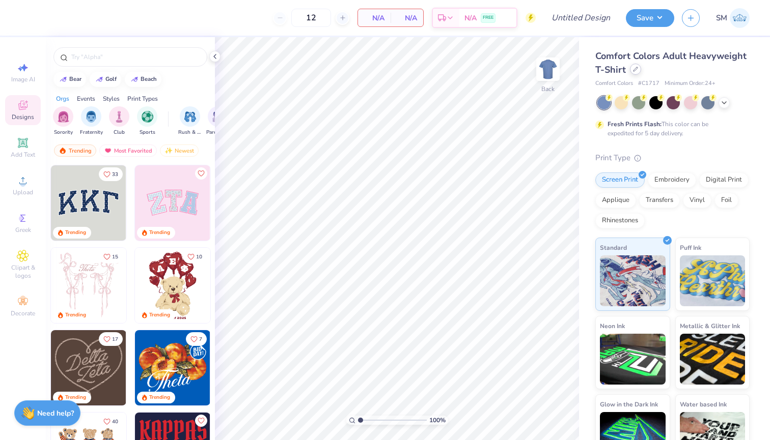
click at [637, 70] on icon at bounding box center [635, 69] width 5 height 5
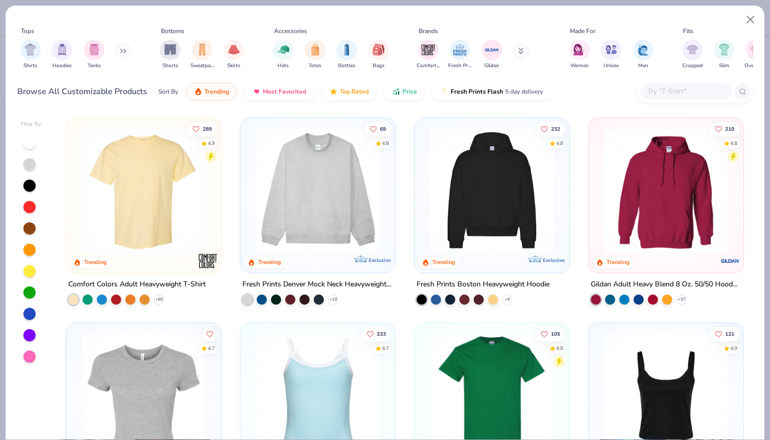
click at [678, 77] on div "Browse All Customizable Products Sort By Trending Most Favorited Top Rated Pric…" at bounding box center [385, 91] width 736 height 29
click at [678, 87] on input "text" at bounding box center [685, 92] width 78 height 12
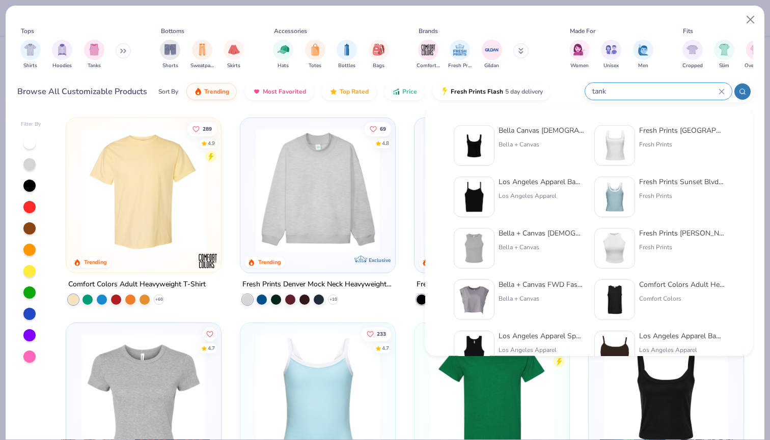
type input "tank"
click at [31, 352] on div at bounding box center [29, 357] width 12 height 12
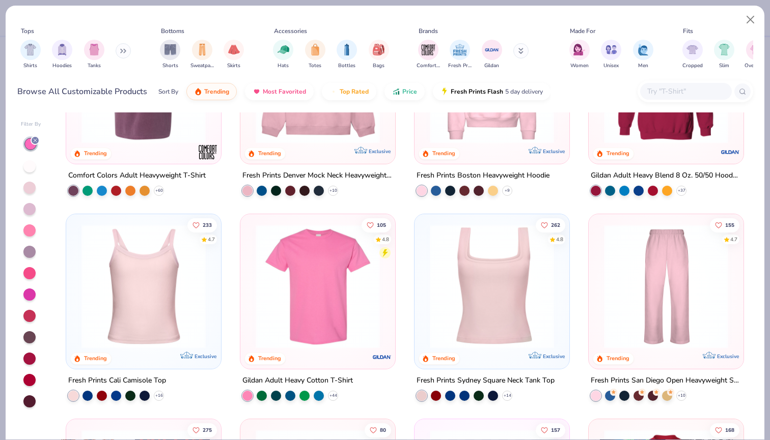
scroll to position [102, 0]
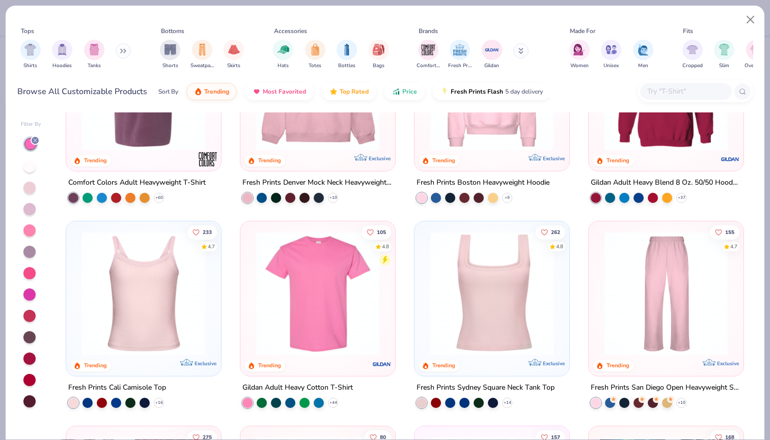
click at [189, 350] on img at bounding box center [143, 294] width 134 height 124
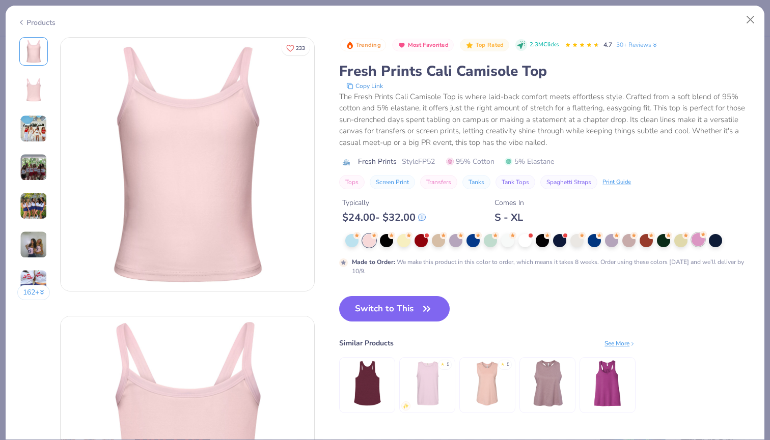
click at [698, 238] on div at bounding box center [697, 239] width 13 height 13
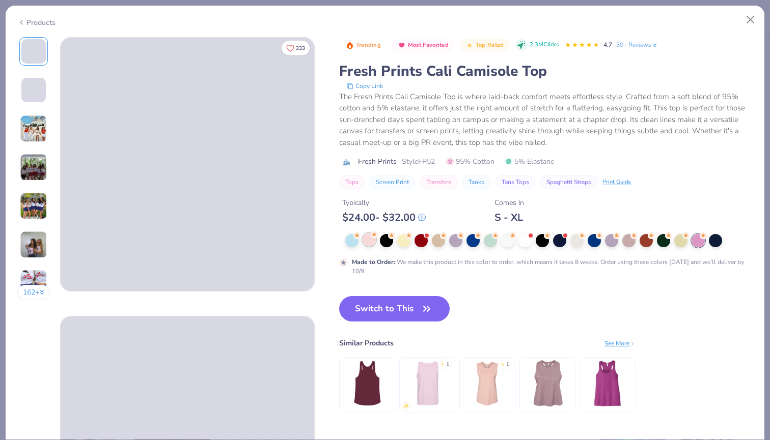
click at [375, 240] on div at bounding box center [369, 239] width 13 height 13
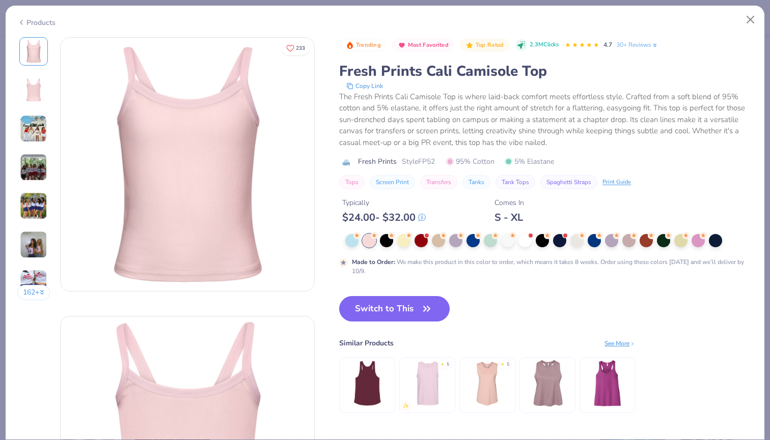
click at [36, 128] on img at bounding box center [33, 128] width 27 height 27
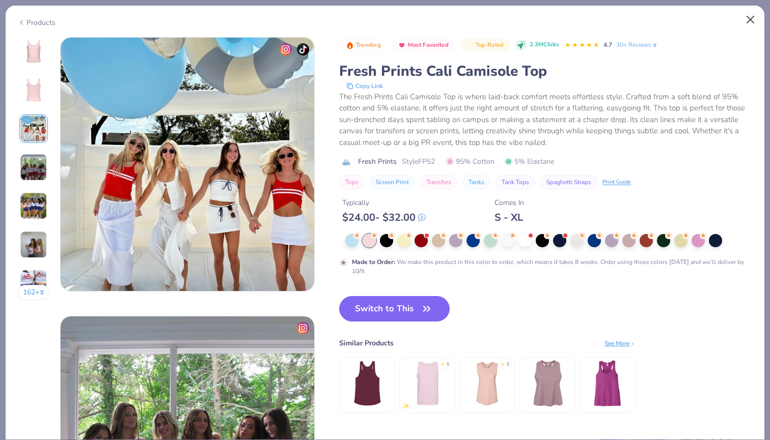
click at [755, 21] on button "Close" at bounding box center [750, 19] width 19 height 19
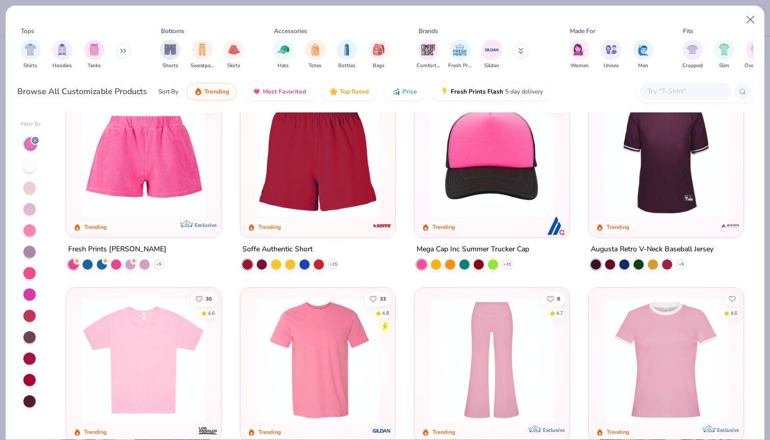
scroll to position [1441, 0]
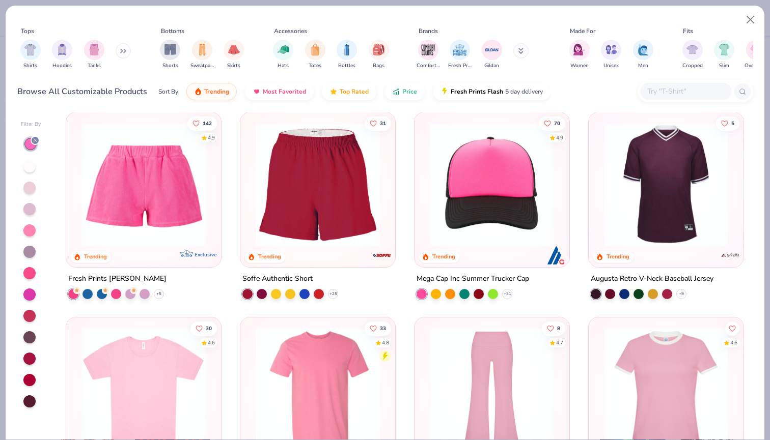
click at [311, 245] on img at bounding box center [318, 185] width 134 height 124
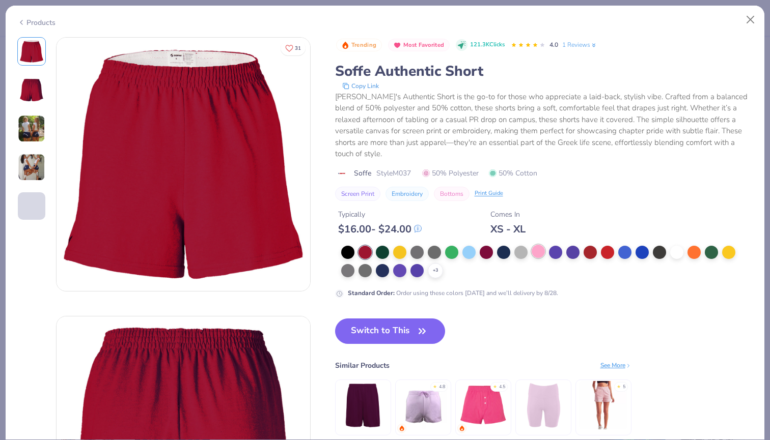
click at [540, 245] on div at bounding box center [538, 251] width 13 height 13
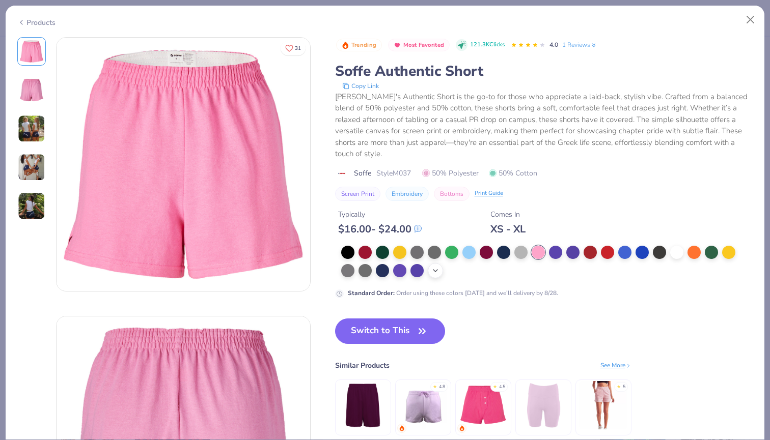
click at [432, 267] on icon at bounding box center [435, 271] width 8 height 8
click at [677, 245] on div at bounding box center [676, 251] width 13 height 13
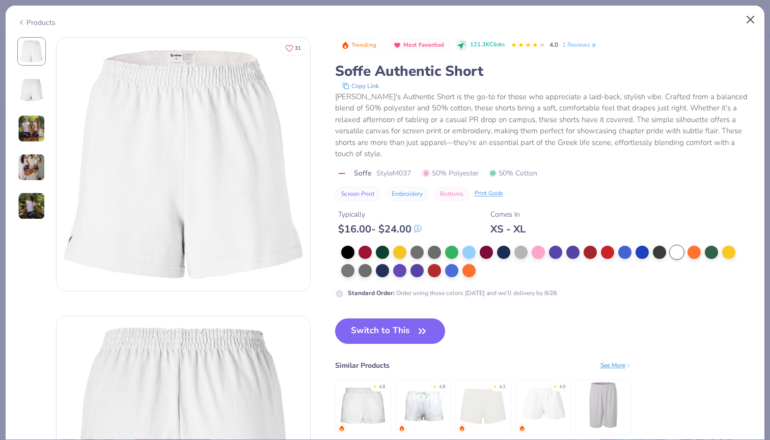
click at [755, 19] on button "Close" at bounding box center [750, 19] width 19 height 19
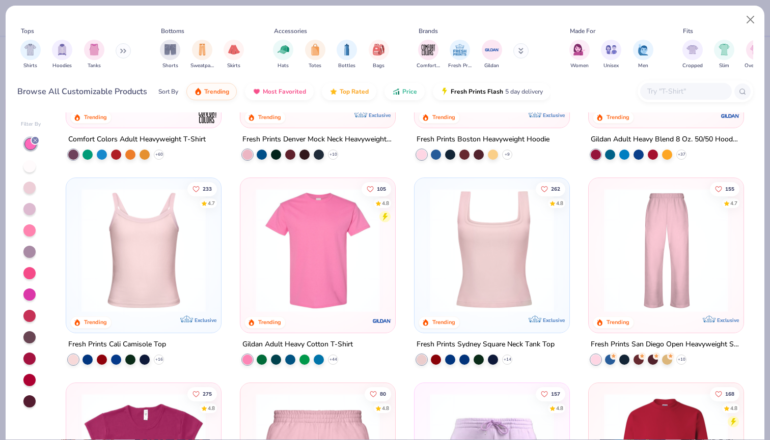
scroll to position [158, 0]
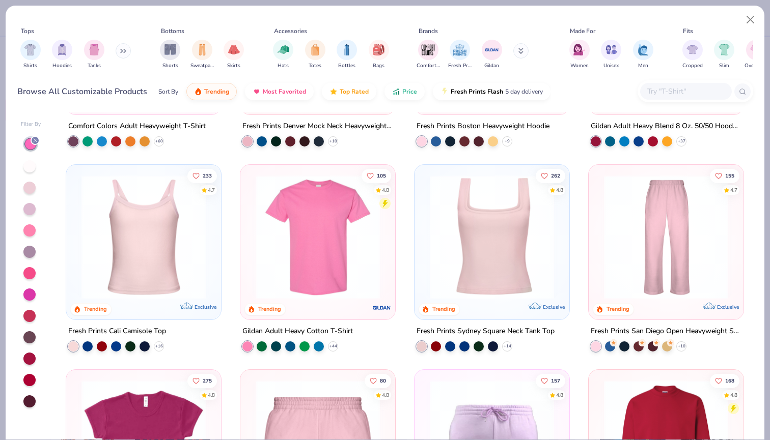
click at [167, 306] on div at bounding box center [143, 240] width 145 height 140
